Goal: Find specific page/section: Find specific page/section

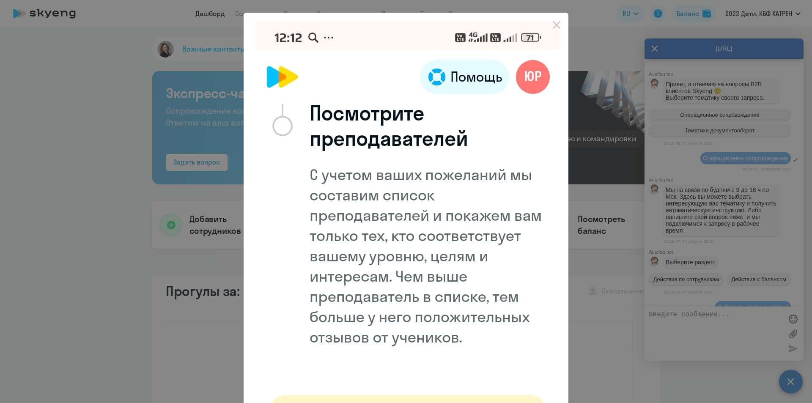
scroll to position [3888, 0]
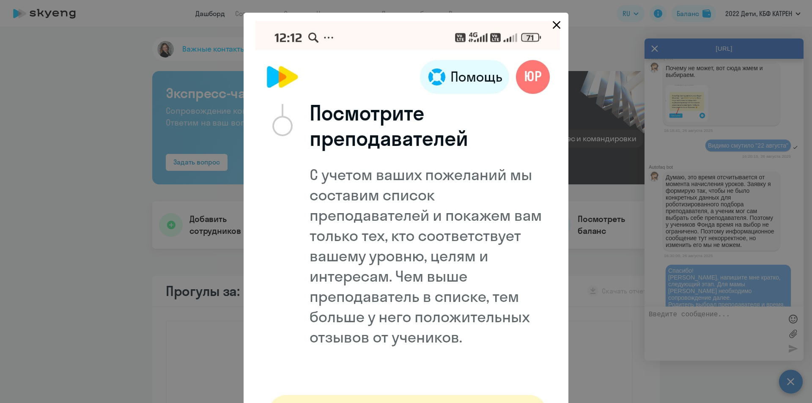
click at [554, 25] on icon "Close" at bounding box center [557, 25] width 8 height 8
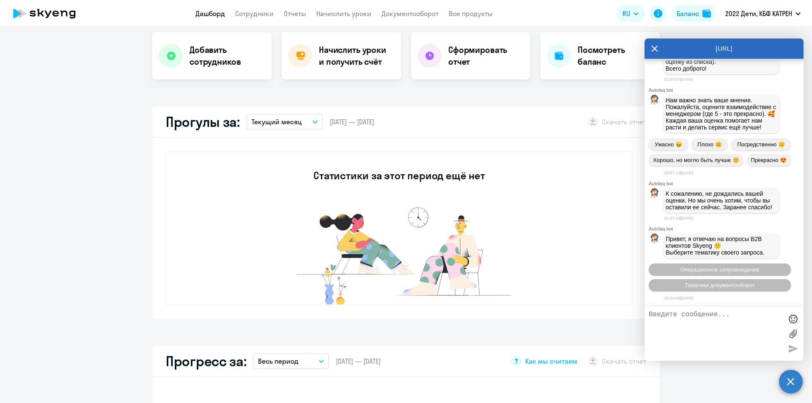
scroll to position [0, 0]
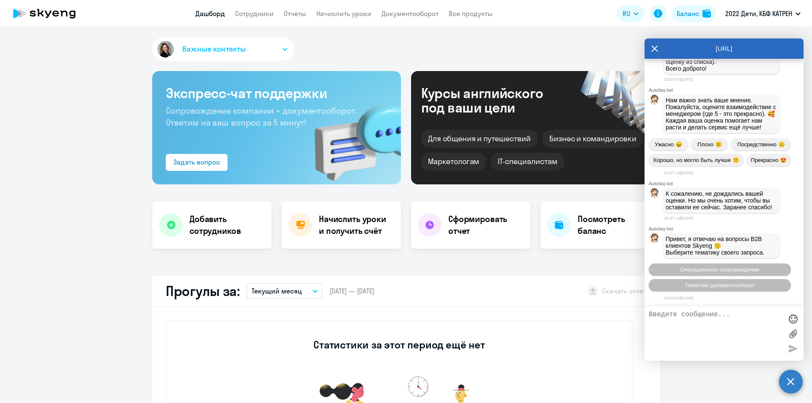
click at [248, 19] on app-header "Дашборд Сотрудники Отчеты Начислить уроки Документооборот Все продукты Дашборд …" at bounding box center [406, 13] width 812 height 27
click at [257, 16] on link "Сотрудники" at bounding box center [254, 13] width 39 height 8
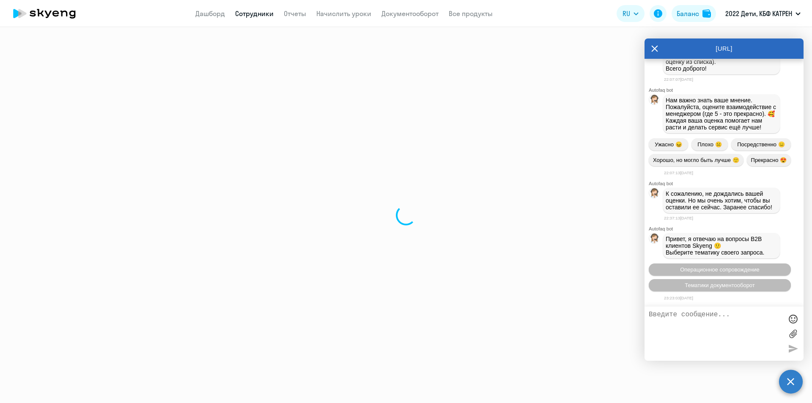
select select "30"
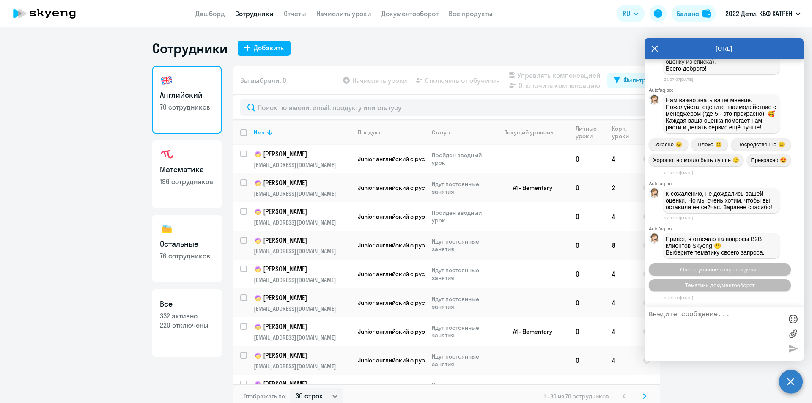
click at [656, 48] on icon at bounding box center [655, 48] width 6 height 6
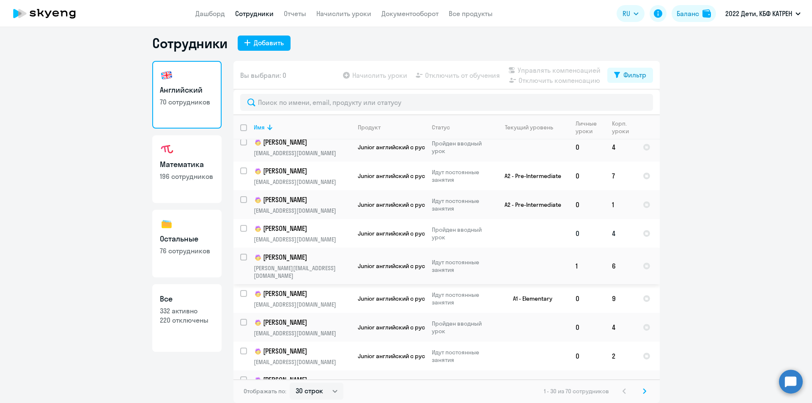
scroll to position [623, 0]
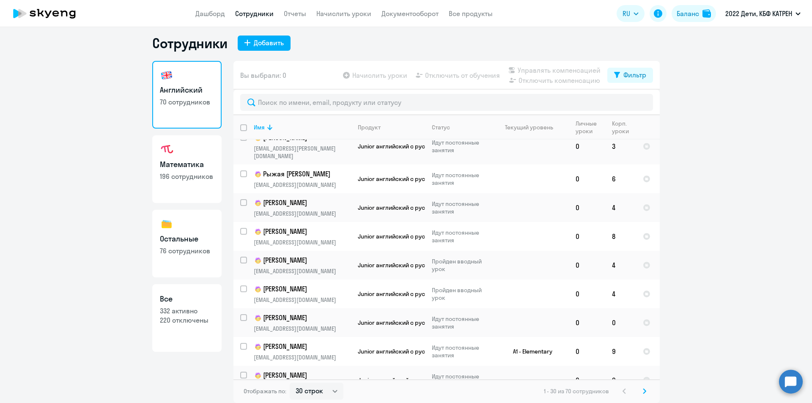
click at [644, 392] on icon at bounding box center [645, 391] width 3 height 5
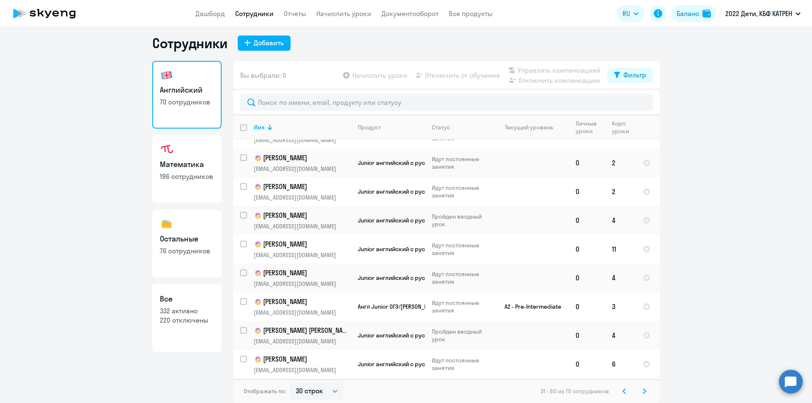
scroll to position [622, 0]
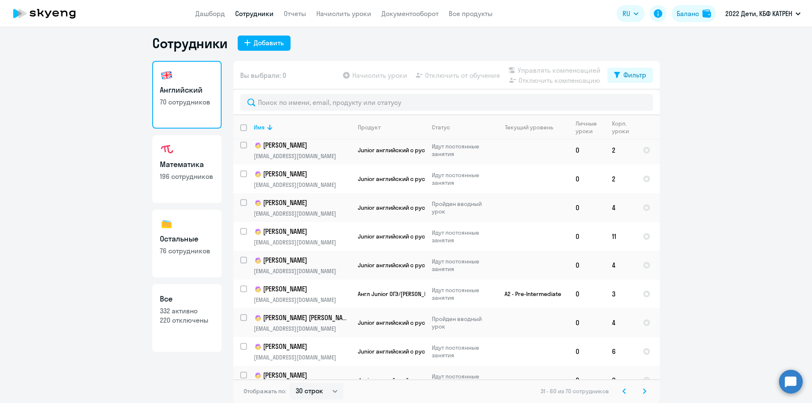
click at [644, 389] on icon at bounding box center [645, 391] width 3 height 5
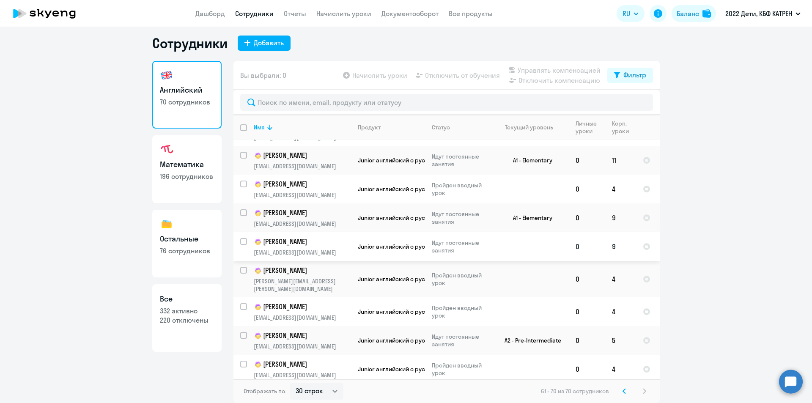
scroll to position [0, 0]
